Goal: Task Accomplishment & Management: Manage account settings

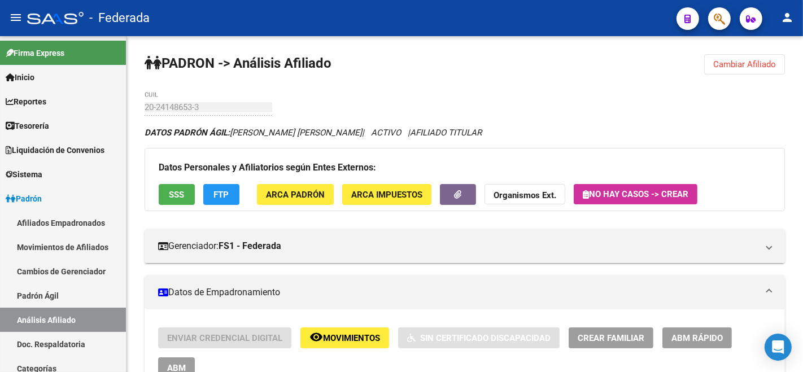
scroll to position [988, 0]
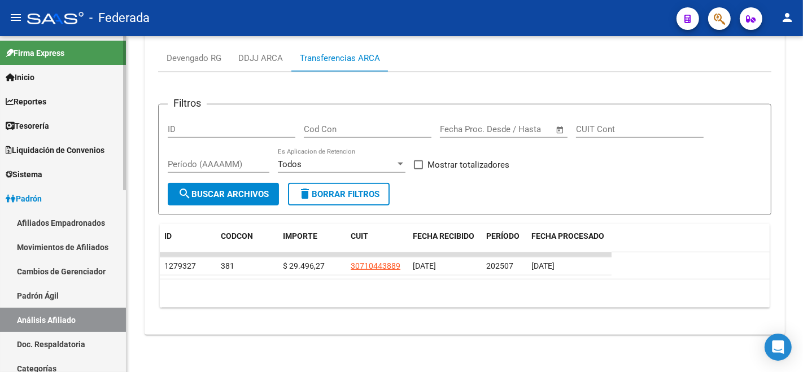
click at [37, 86] on link "Inicio" at bounding box center [63, 77] width 126 height 24
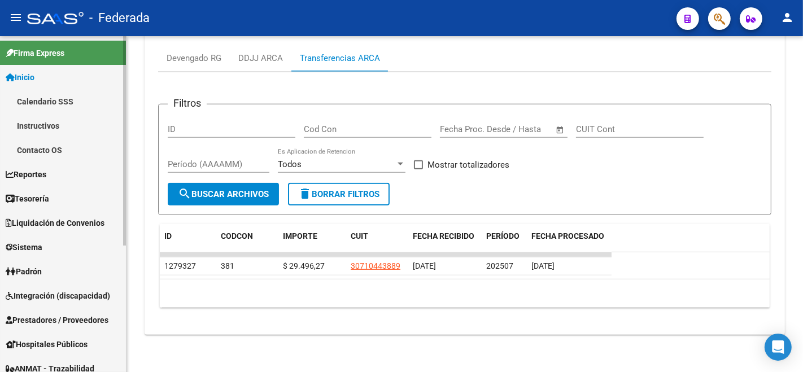
click at [46, 169] on span "Reportes" at bounding box center [26, 174] width 41 height 12
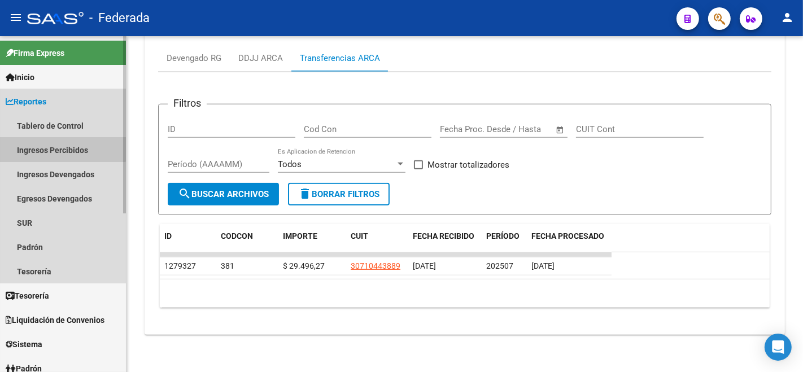
click at [46, 148] on link "Ingresos Percibidos" at bounding box center [63, 150] width 126 height 24
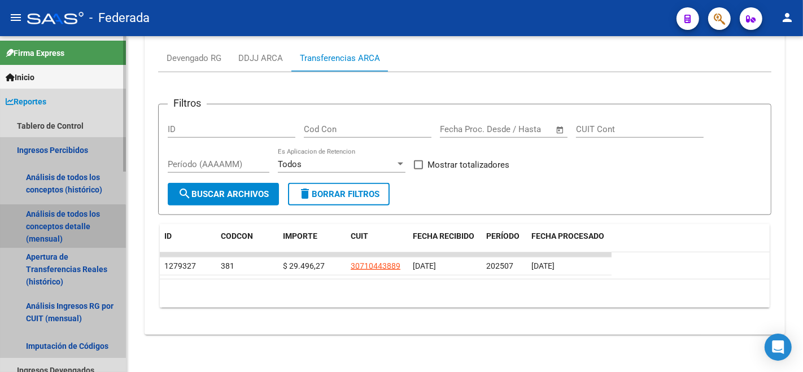
click at [50, 239] on link "Análisis de todos los conceptos detalle (mensual)" at bounding box center [63, 226] width 126 height 43
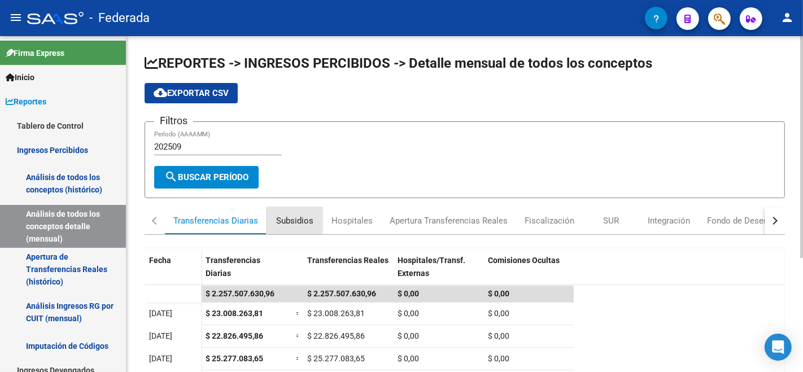
click at [298, 215] on div "Subsidios" at bounding box center [294, 221] width 37 height 12
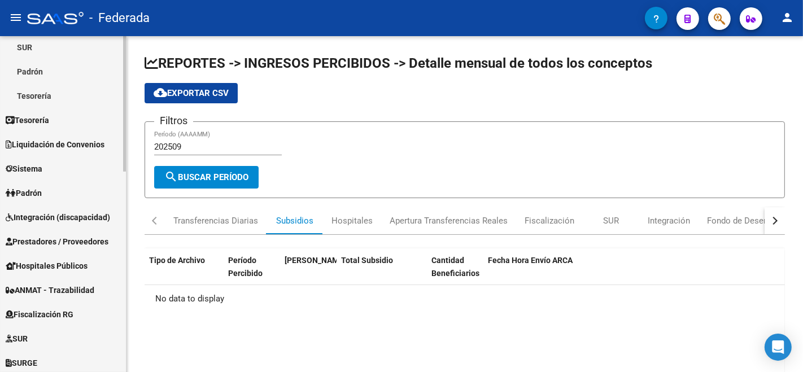
scroll to position [369, 0]
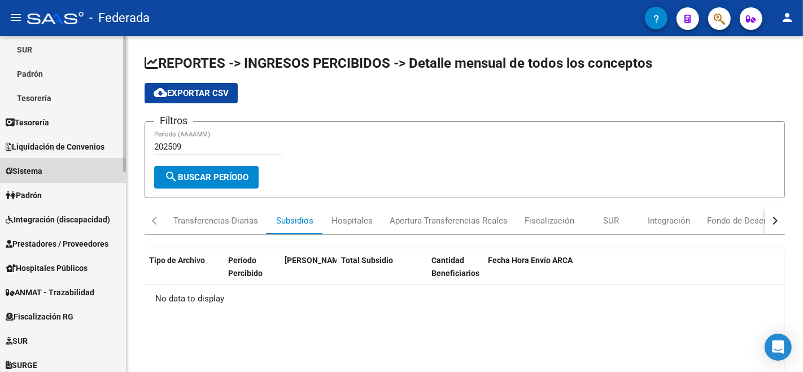
click at [37, 162] on link "Sistema" at bounding box center [63, 171] width 126 height 24
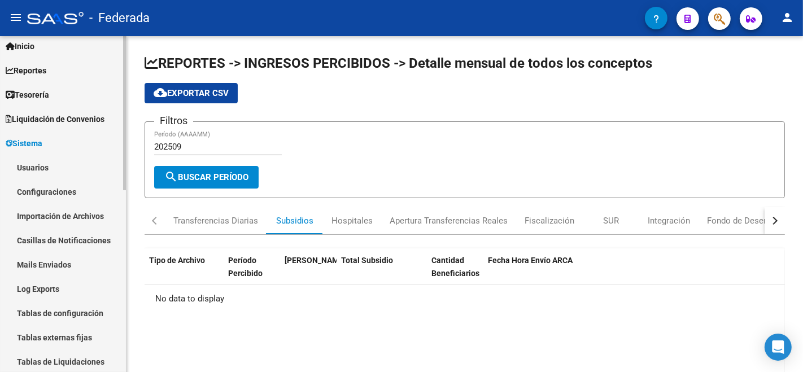
scroll to position [0, 0]
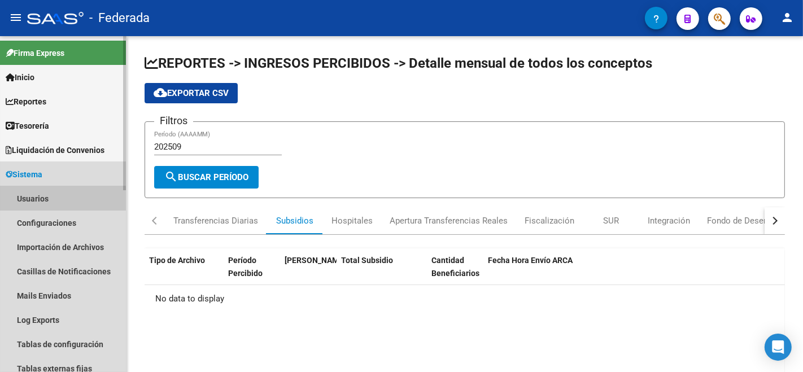
click at [38, 200] on link "Usuarios" at bounding box center [63, 198] width 126 height 24
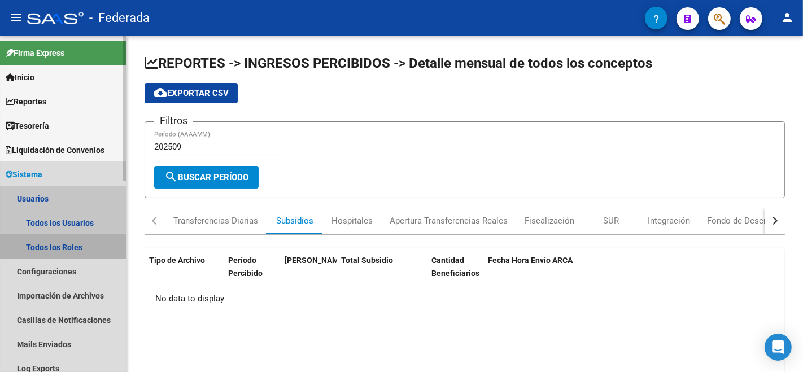
click at [50, 240] on link "Todos los Roles" at bounding box center [63, 247] width 126 height 24
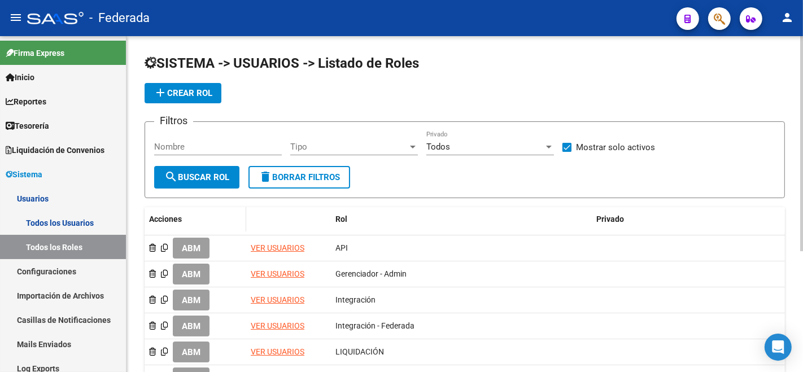
scroll to position [125, 0]
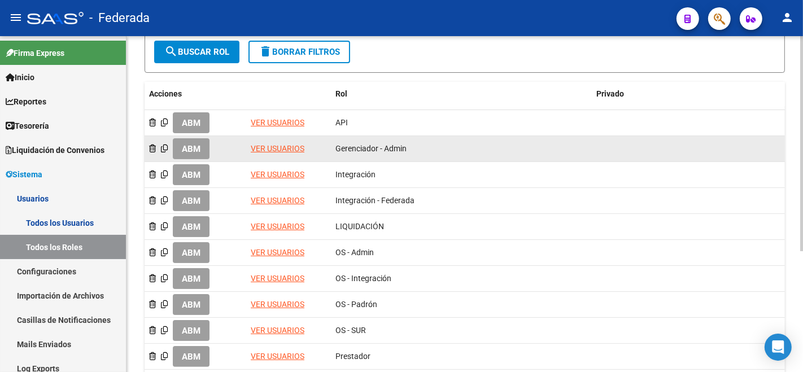
click at [277, 144] on link "VER USUARIOS" at bounding box center [278, 148] width 54 height 9
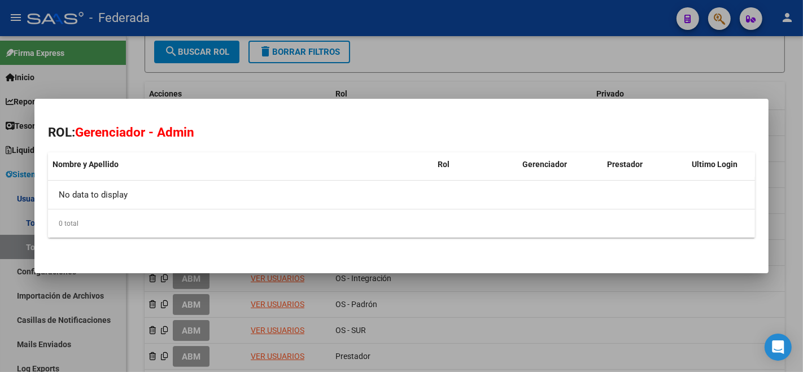
click at [418, 264] on mat-dialog-container "ROL: Gerenciador - Admin Nombre y Apellido Rol Gerenciador Prestador Ultimo Log…" at bounding box center [401, 186] width 734 height 174
click at [235, 302] on div at bounding box center [401, 186] width 803 height 372
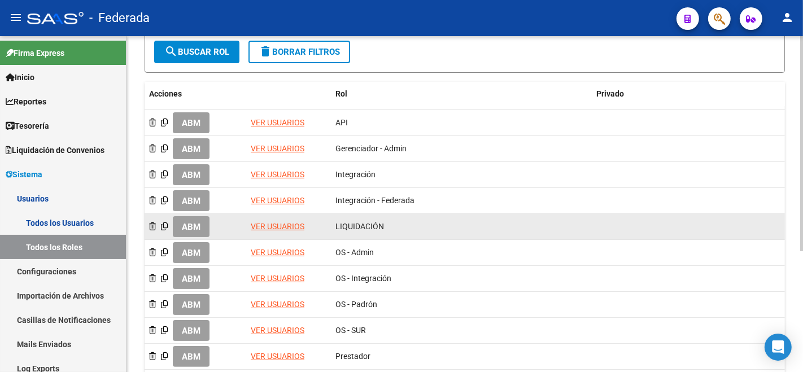
click at [289, 224] on link "VER USUARIOS" at bounding box center [278, 226] width 54 height 9
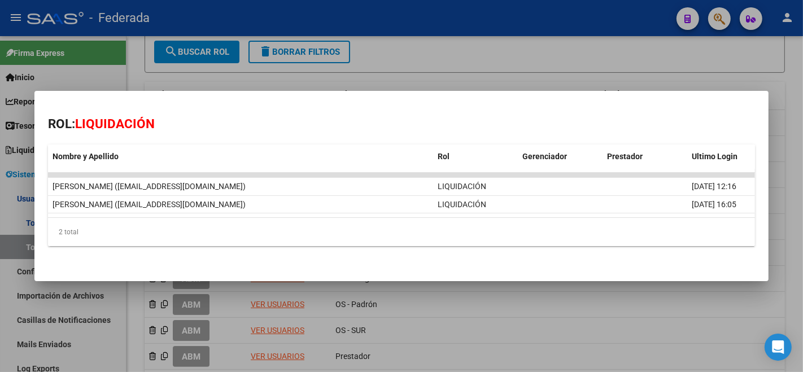
click at [522, 329] on div at bounding box center [401, 186] width 803 height 372
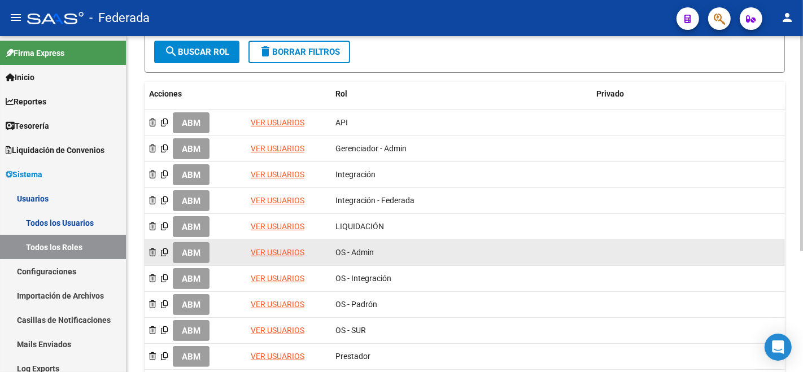
click at [279, 254] on link "VER USUARIOS" at bounding box center [278, 252] width 54 height 9
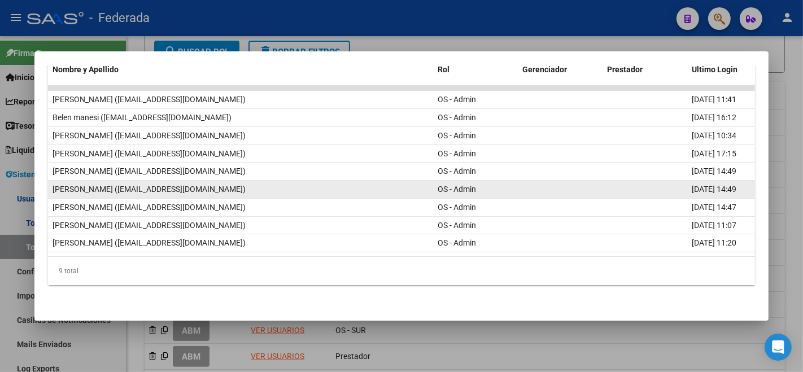
scroll to position [138, 0]
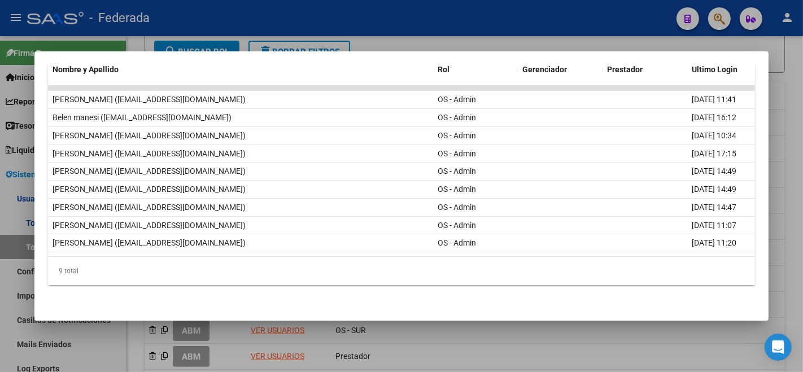
click at [560, 344] on div at bounding box center [401, 186] width 803 height 372
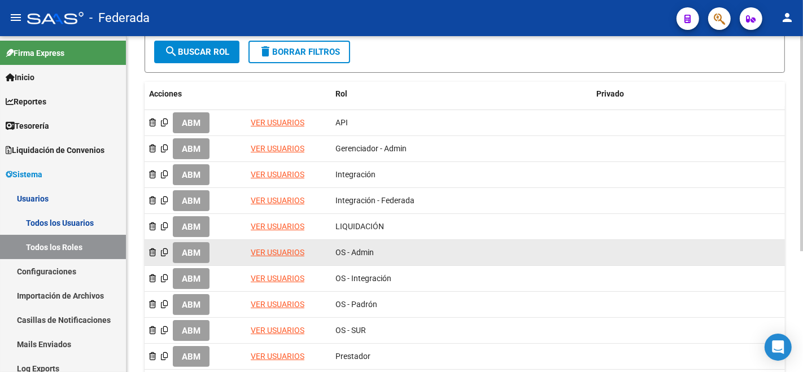
click at [264, 250] on link "VER USUARIOS" at bounding box center [278, 252] width 54 height 9
click at [188, 248] on span "ABM" at bounding box center [191, 253] width 19 height 10
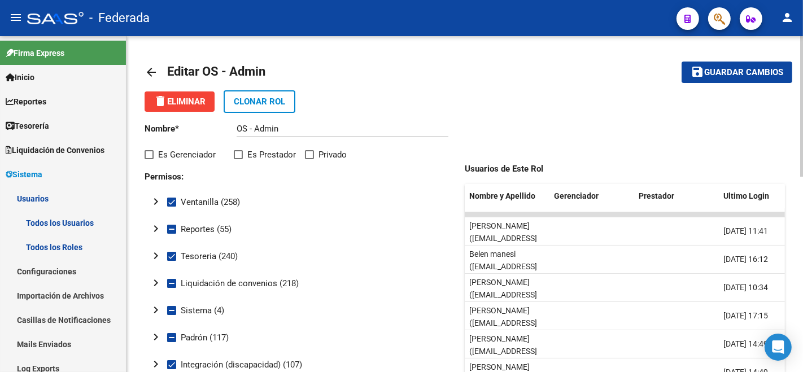
drag, startPoint x: 203, startPoint y: 70, endPoint x: 274, endPoint y: 76, distance: 71.4
click at [274, 76] on mat-toolbar-row "arrow_back Editar OS - Admin" at bounding box center [395, 72] width 500 height 36
click at [234, 126] on p "Nombre *" at bounding box center [191, 129] width 92 height 12
drag, startPoint x: 234, startPoint y: 126, endPoint x: 299, endPoint y: 148, distance: 68.9
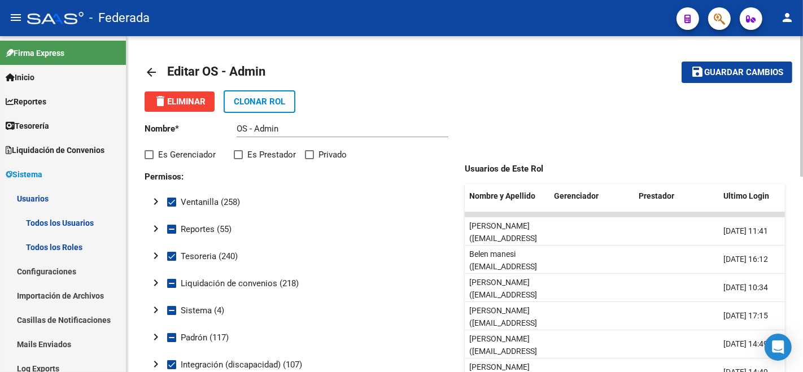
click at [269, 131] on input "OS - Admin" at bounding box center [343, 129] width 212 height 10
drag, startPoint x: 281, startPoint y: 126, endPoint x: 235, endPoint y: 127, distance: 45.7
click at [235, 127] on app-form-text-field "Nombre * OS - Admin Ingresar nombre" at bounding box center [297, 129] width 304 height 10
click at [153, 71] on mat-icon "arrow_back" at bounding box center [152, 73] width 14 height 14
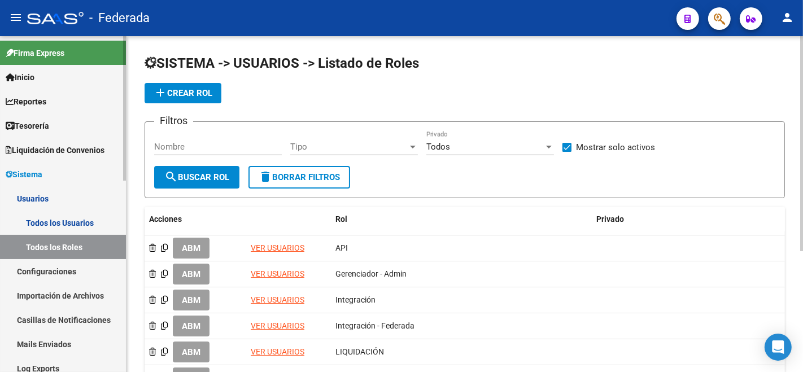
click at [67, 222] on link "Todos los Usuarios" at bounding box center [63, 223] width 126 height 24
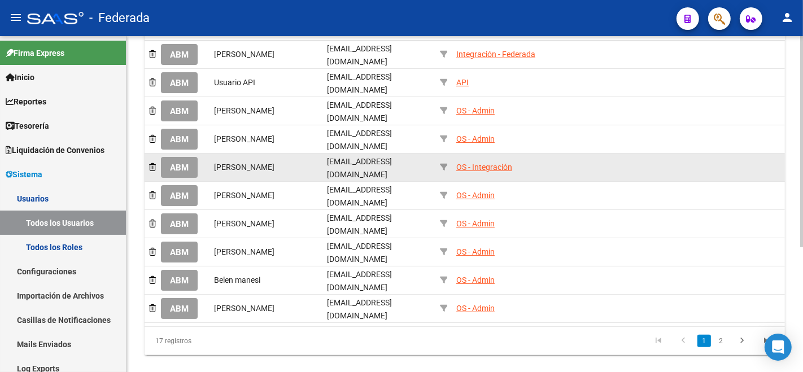
scroll to position [198, 0]
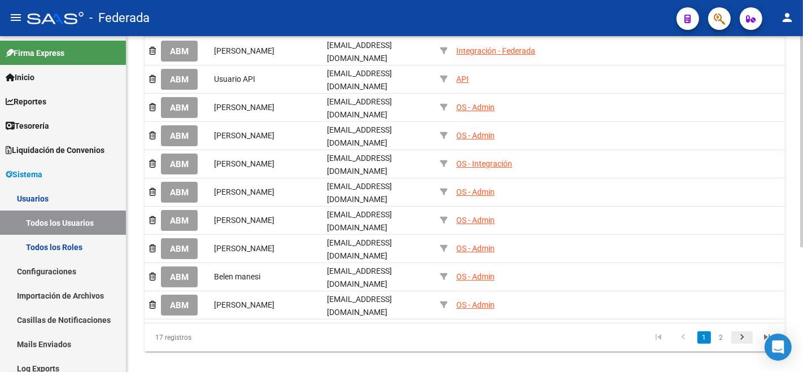
click at [735, 332] on icon "go to next page" at bounding box center [742, 339] width 15 height 14
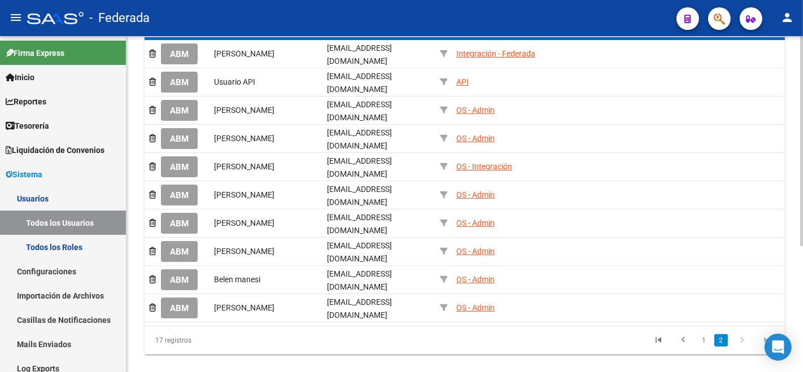
scroll to position [121, 0]
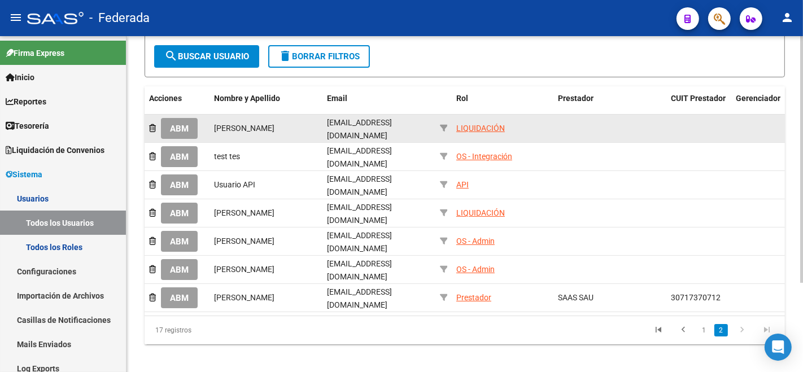
click at [187, 124] on span "ABM" at bounding box center [179, 129] width 19 height 10
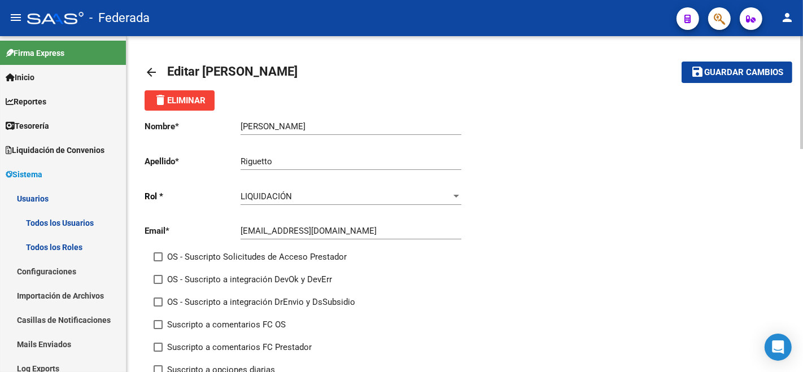
click at [330, 206] on div "LIQUIDACIÓN Seleccionar rol" at bounding box center [351, 198] width 221 height 35
click at [326, 195] on div "LIQUIDACIÓN" at bounding box center [346, 196] width 211 height 10
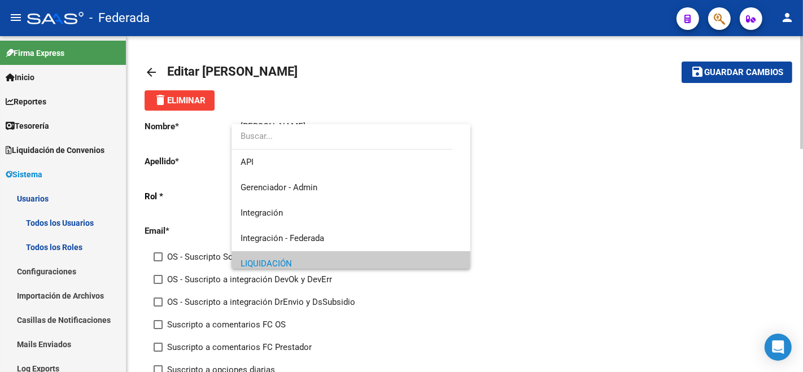
scroll to position [67, 0]
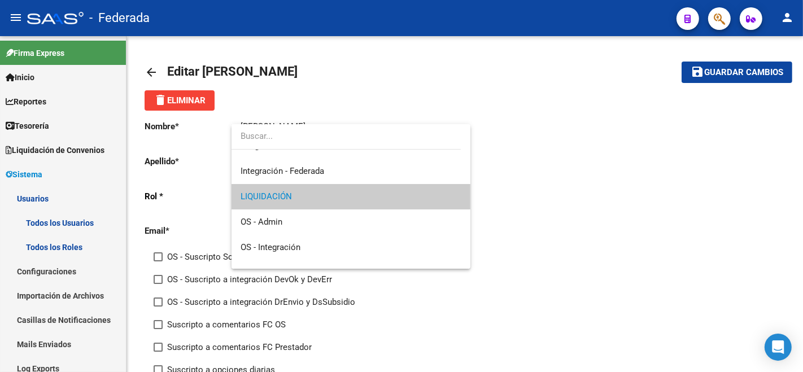
click at [279, 132] on input "dropdown search" at bounding box center [346, 136] width 229 height 25
paste input "OS - Admin"
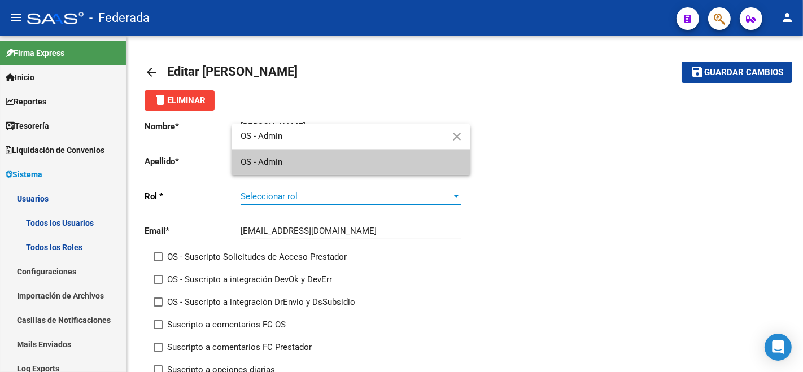
type input "OS - Admin"
click at [298, 163] on span "OS - Admin" at bounding box center [351, 162] width 221 height 25
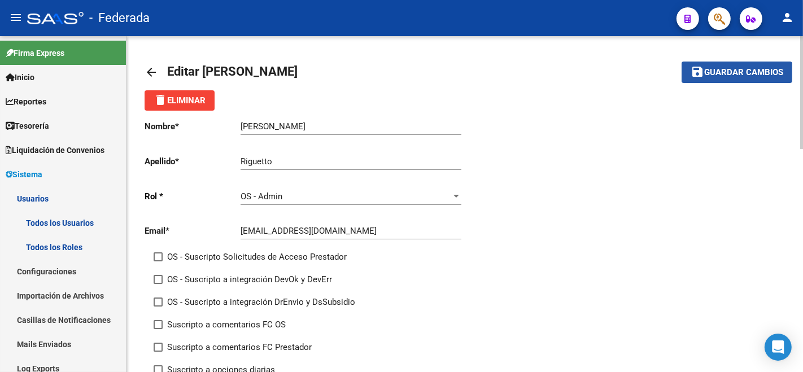
click at [728, 76] on span "Guardar cambios" at bounding box center [743, 73] width 79 height 10
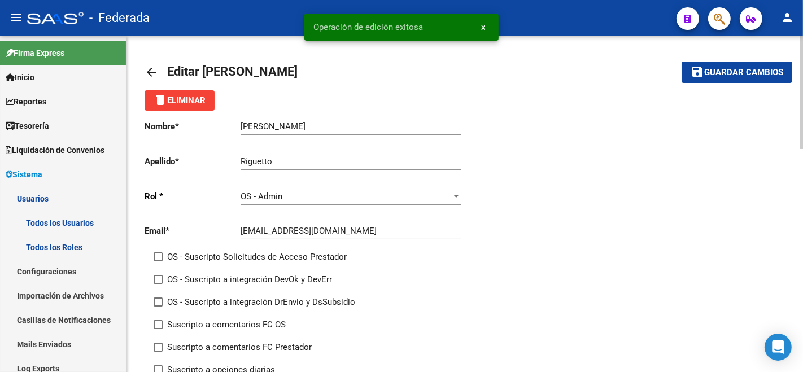
click at [148, 67] on mat-icon "arrow_back" at bounding box center [152, 73] width 14 height 14
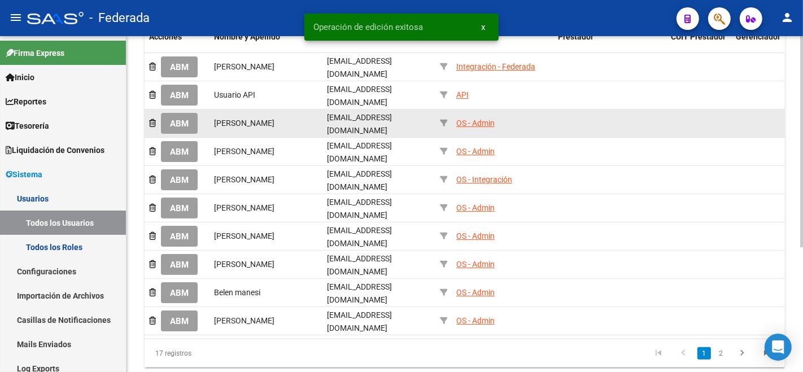
scroll to position [188, 0]
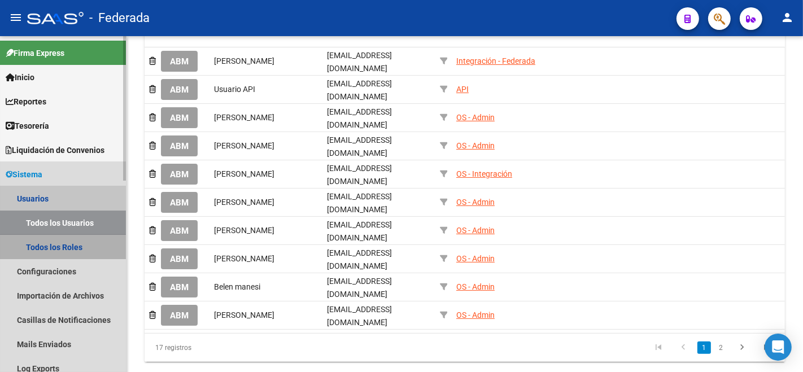
click at [56, 250] on link "Todos los Roles" at bounding box center [63, 247] width 126 height 24
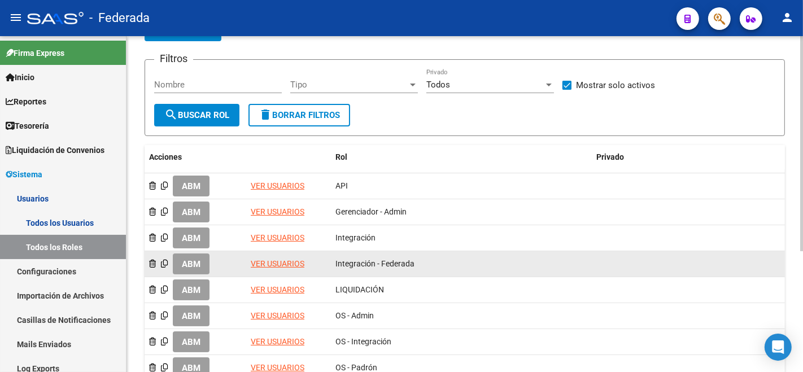
scroll to position [189, 0]
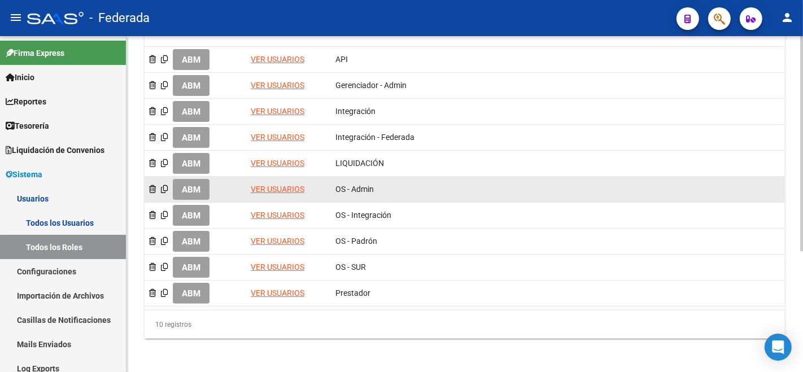
click at [256, 185] on link "VER USUARIOS" at bounding box center [278, 189] width 54 height 9
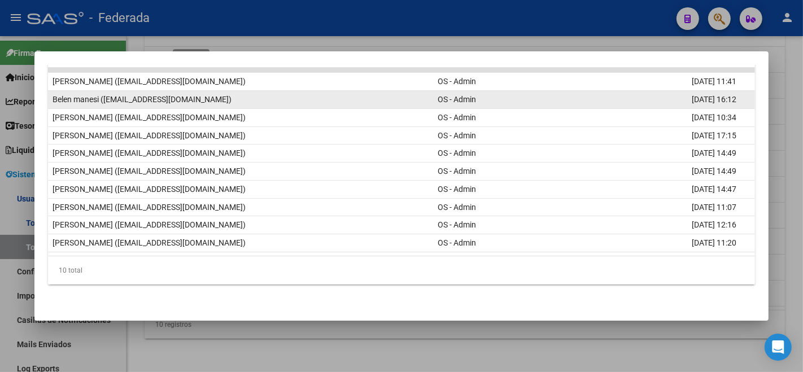
scroll to position [167, 0]
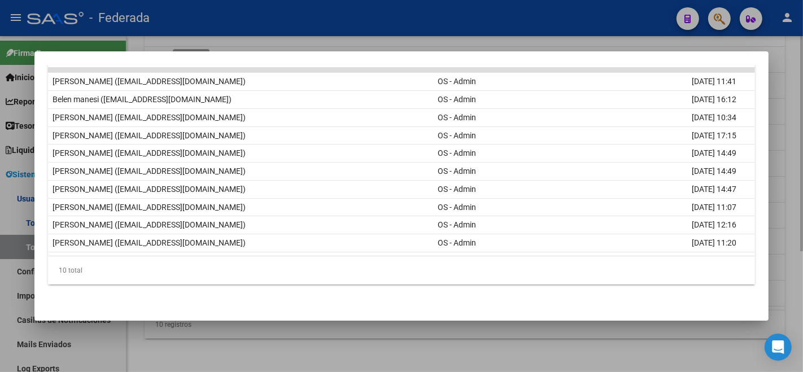
click at [488, 350] on div at bounding box center [401, 186] width 803 height 372
